Goal: Task Accomplishment & Management: Complete application form

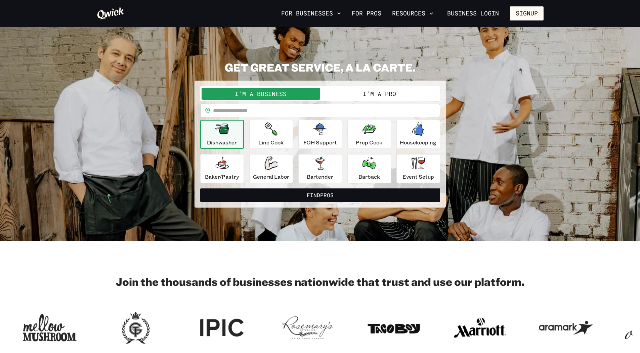
click at [369, 99] on button "I'm a Pro" at bounding box center [379, 94] width 119 height 12
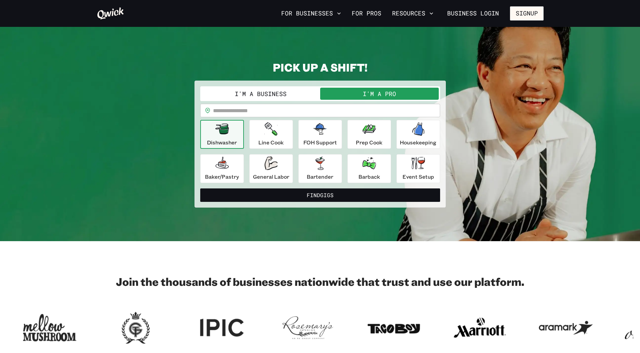
click at [294, 93] on button "I'm a Business" at bounding box center [261, 94] width 119 height 12
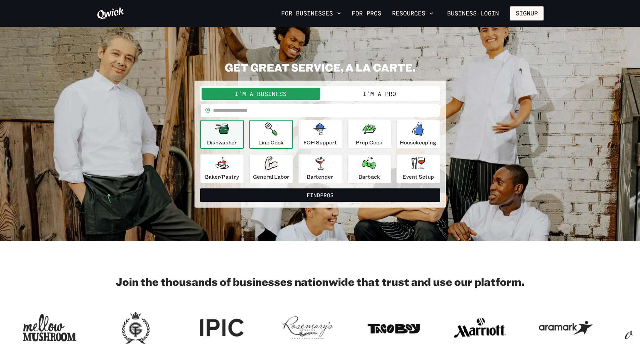
click at [266, 127] on icon "button" at bounding box center [270, 128] width 13 height 13
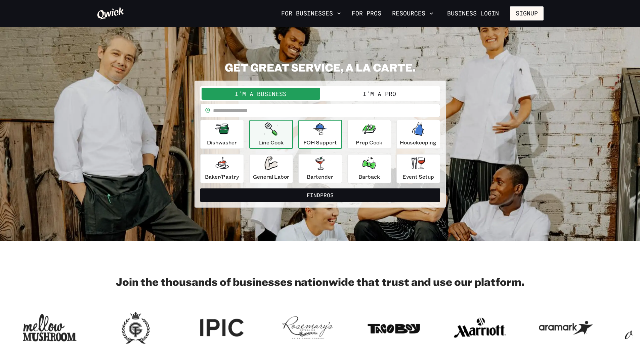
click at [308, 130] on div "FOH Support" at bounding box center [320, 134] width 34 height 24
click at [261, 129] on div "Line Cook" at bounding box center [270, 134] width 25 height 24
click at [222, 133] on icon "button" at bounding box center [221, 129] width 13 height 11
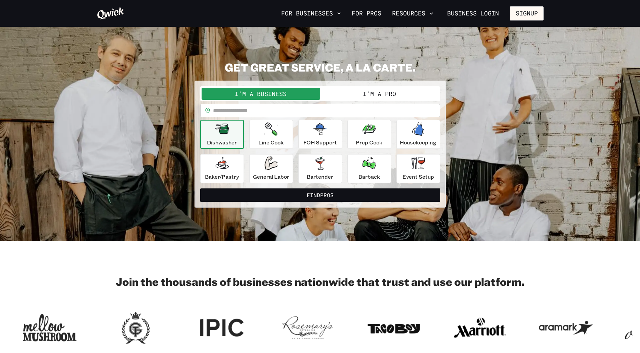
click at [236, 153] on div "Dishwasher Line Cook FOH Support Prep Cook Housekeeping Baker/Pastry General La…" at bounding box center [320, 151] width 240 height 63
click at [236, 164] on div "Baker/Pastry" at bounding box center [222, 169] width 34 height 24
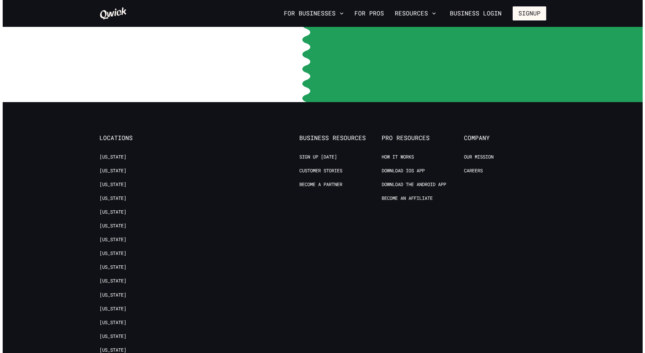
scroll to position [1387, 0]
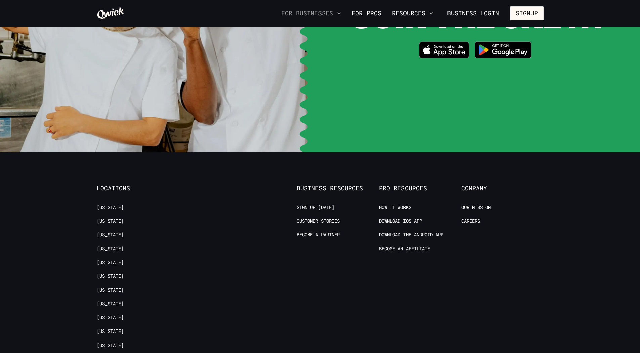
click at [316, 10] on button "For Businesses" at bounding box center [310, 13] width 65 height 11
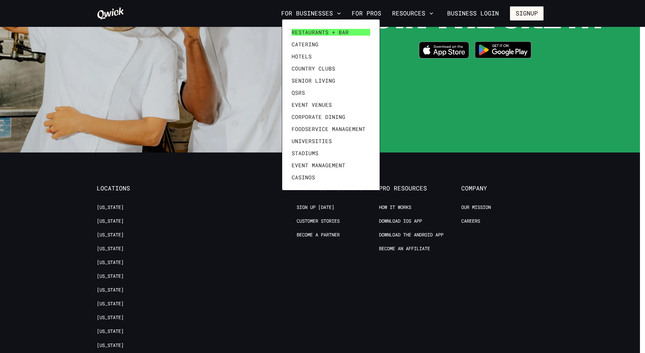
click at [312, 27] on link "Restaurants + Bar" at bounding box center [331, 32] width 84 height 12
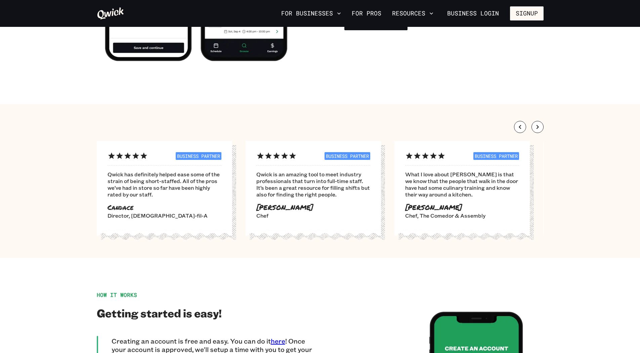
scroll to position [1334, 0]
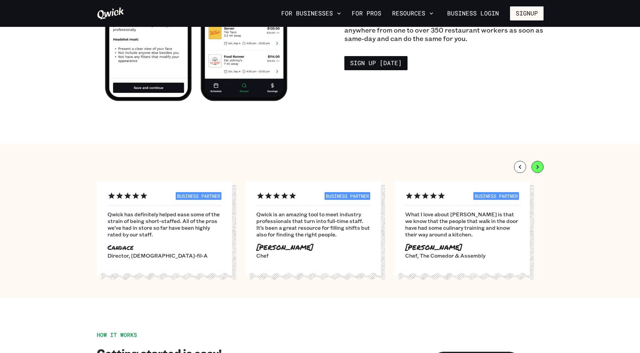
click at [538, 167] on icon "button" at bounding box center [537, 167] width 8 height 8
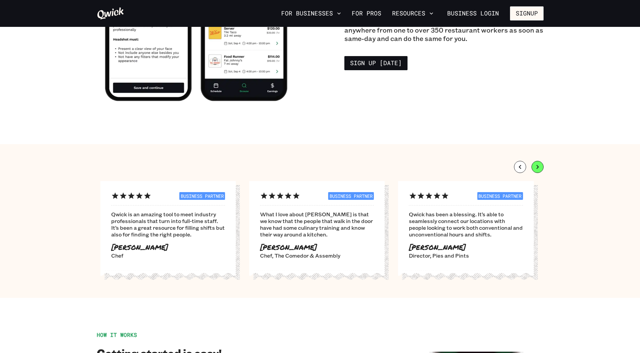
click at [538, 167] on icon "button" at bounding box center [537, 167] width 8 height 8
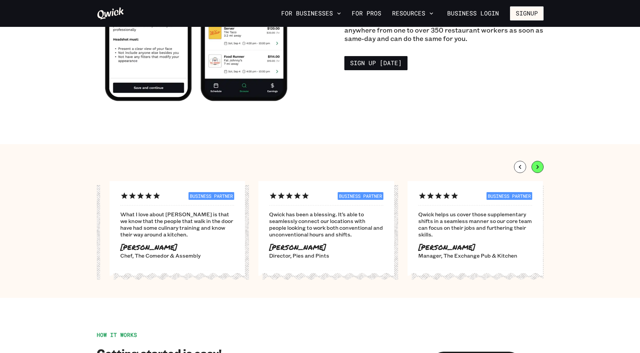
click at [538, 167] on icon "button" at bounding box center [537, 167] width 8 height 8
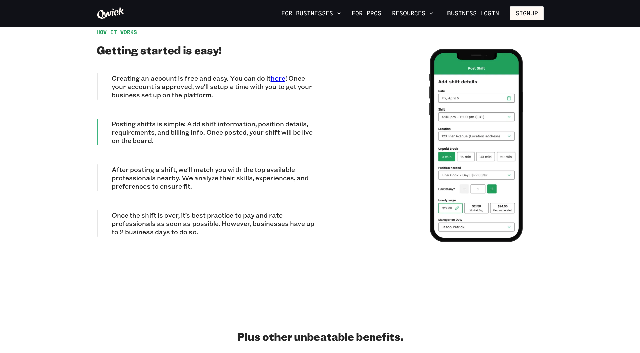
scroll to position [1639, 0]
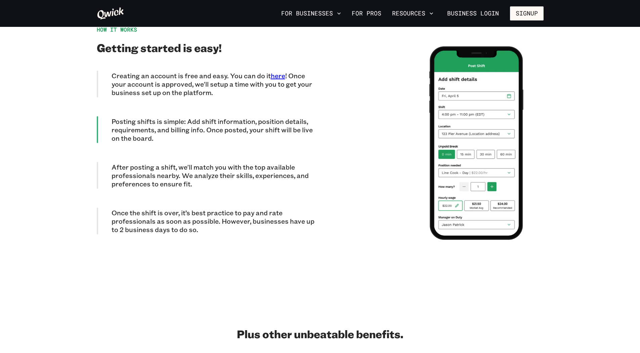
click at [307, 77] on p "Creating an account is free and easy. You can do it here ! Once your account is…" at bounding box center [216, 84] width 209 height 25
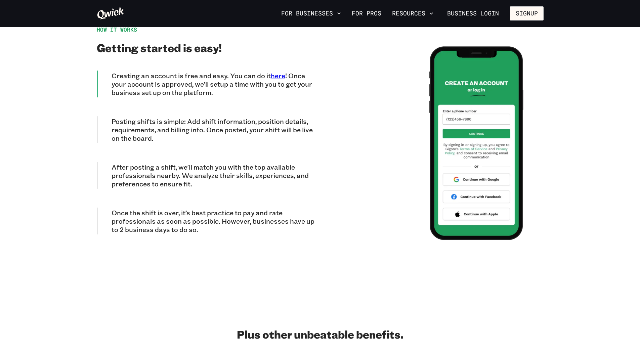
click at [286, 119] on p "Posting shifts is simple: Add shift information, position details, requirements…" at bounding box center [216, 129] width 209 height 25
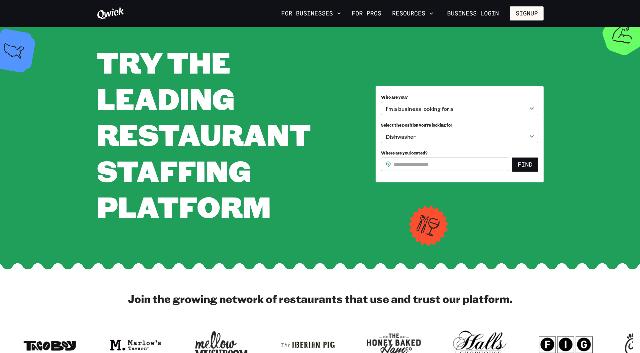
scroll to position [0, 0]
